Goal: Transaction & Acquisition: Purchase product/service

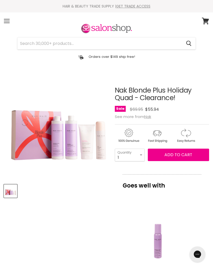
click at [175, 153] on span "Add to cart" at bounding box center [178, 155] width 28 height 6
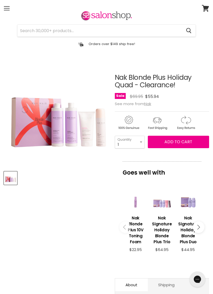
scroll to position [20, 0]
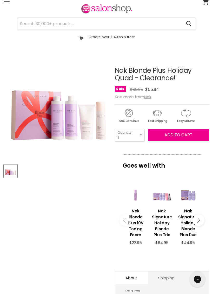
click at [160, 200] on div "Main content" at bounding box center [161, 193] width 21 height 21
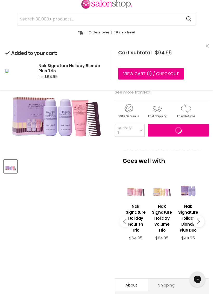
scroll to position [27, 0]
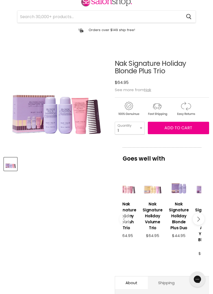
click at [194, 243] on h3 "Nak Signature Holiday Platinum Anti-Yellow Blonde Trio" at bounding box center [204, 225] width 21 height 48
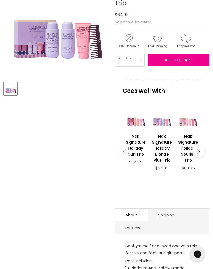
scroll to position [102, 0]
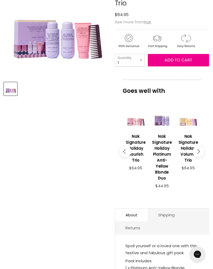
click at [163, 123] on div "Main content" at bounding box center [161, 118] width 21 height 21
